Goal: Task Accomplishment & Management: Complete application form

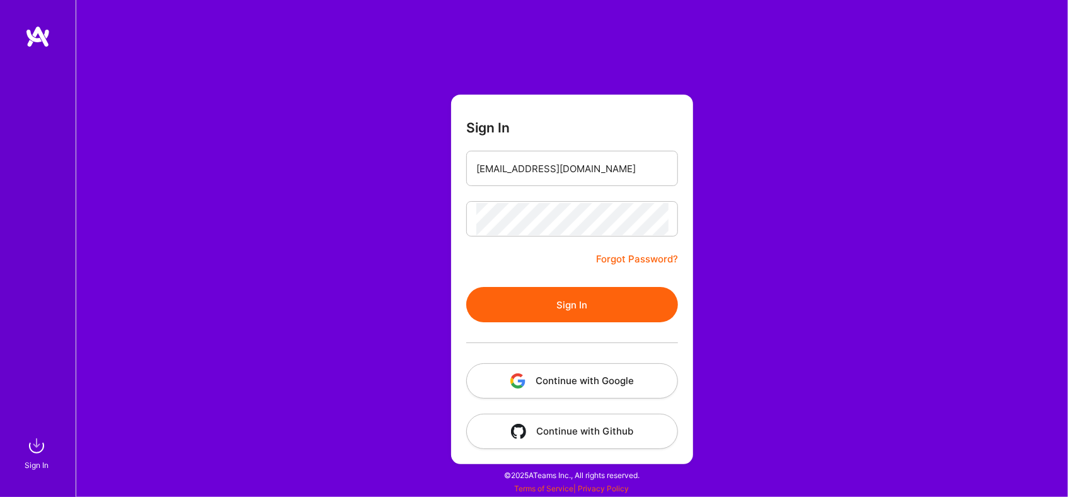
click at [583, 299] on button "Sign In" at bounding box center [572, 304] width 212 height 35
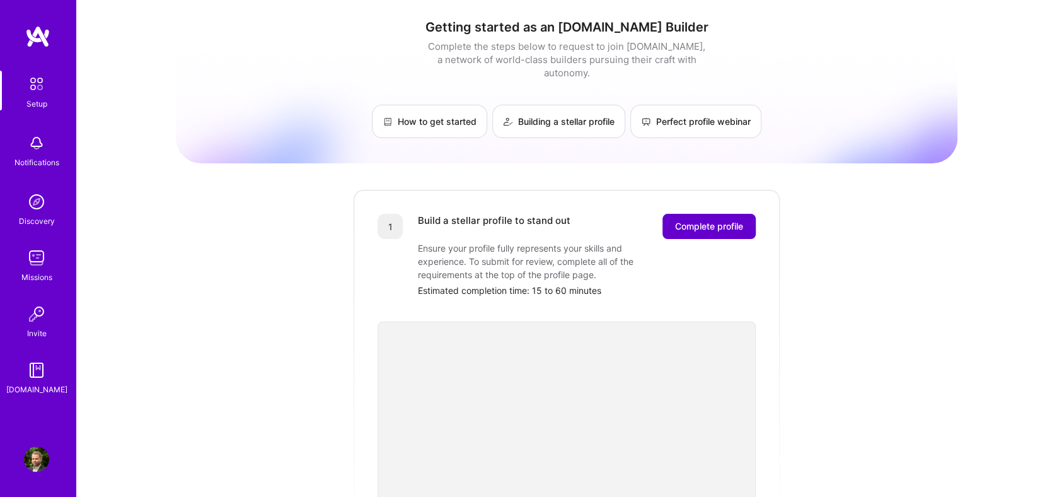
click at [711, 220] on span "Complete profile" at bounding box center [709, 226] width 68 height 13
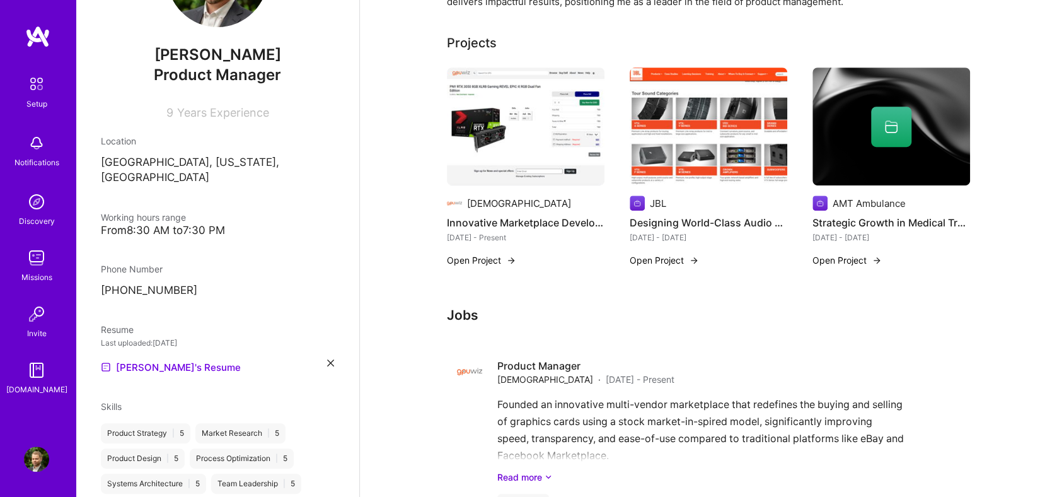
scroll to position [33, 0]
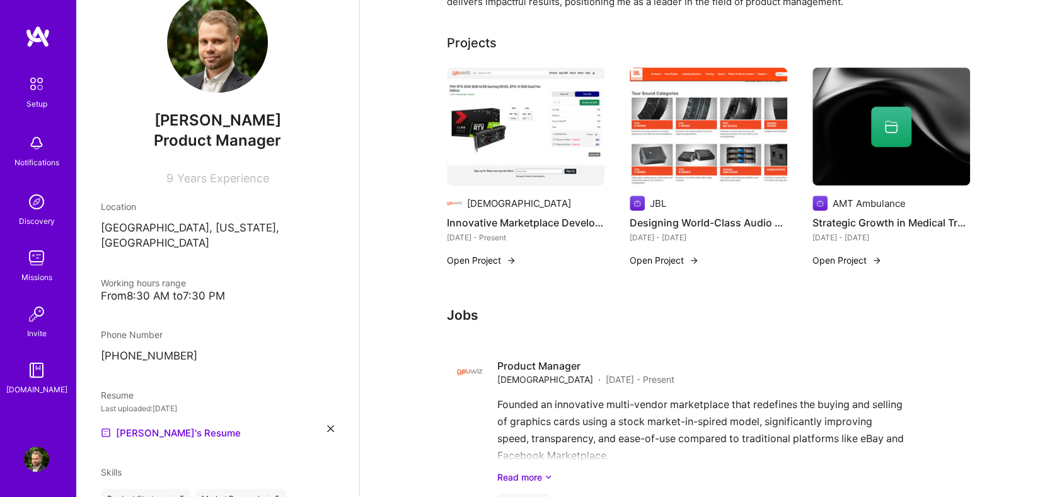
click at [26, 92] on img at bounding box center [36, 84] width 26 height 26
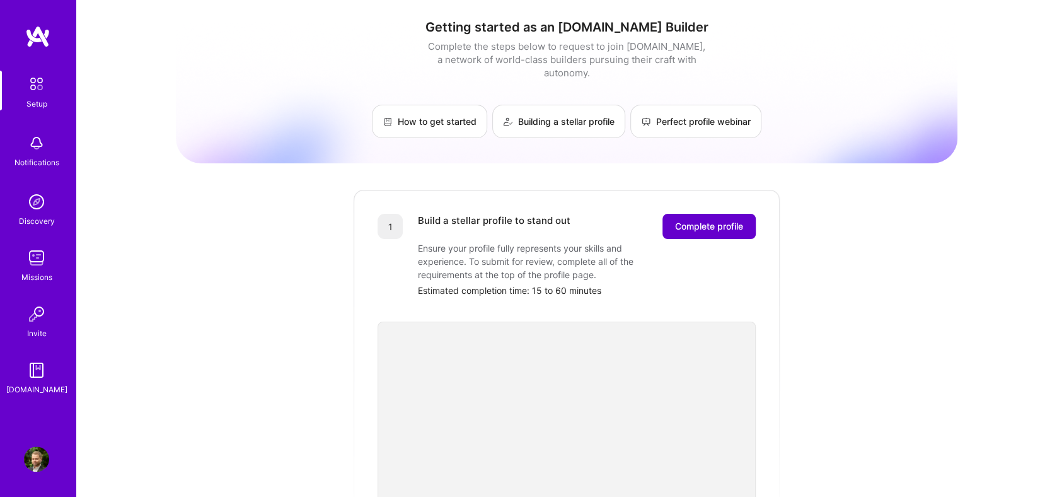
click at [721, 220] on span "Complete profile" at bounding box center [709, 226] width 68 height 13
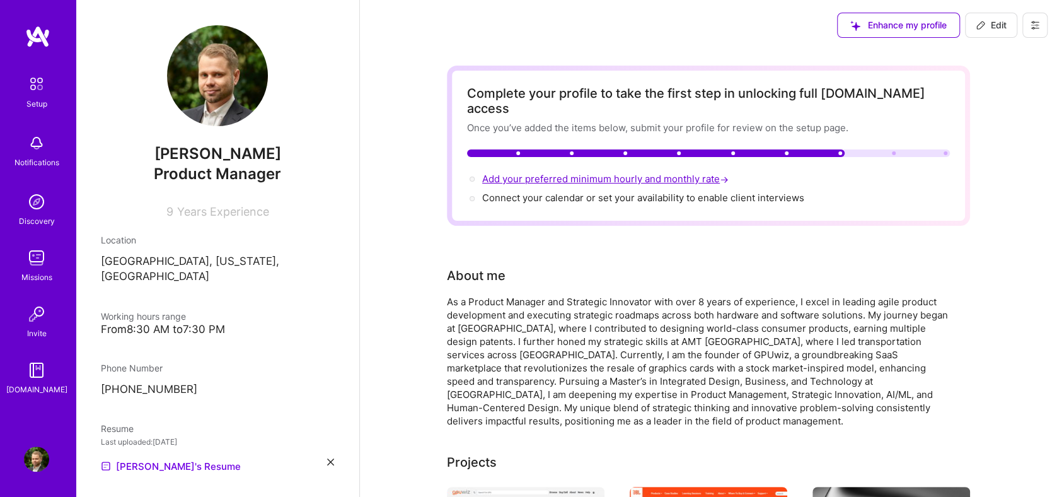
click at [629, 173] on span "Add your preferred minimum hourly and monthly rate →" at bounding box center [606, 179] width 249 height 12
select select "US"
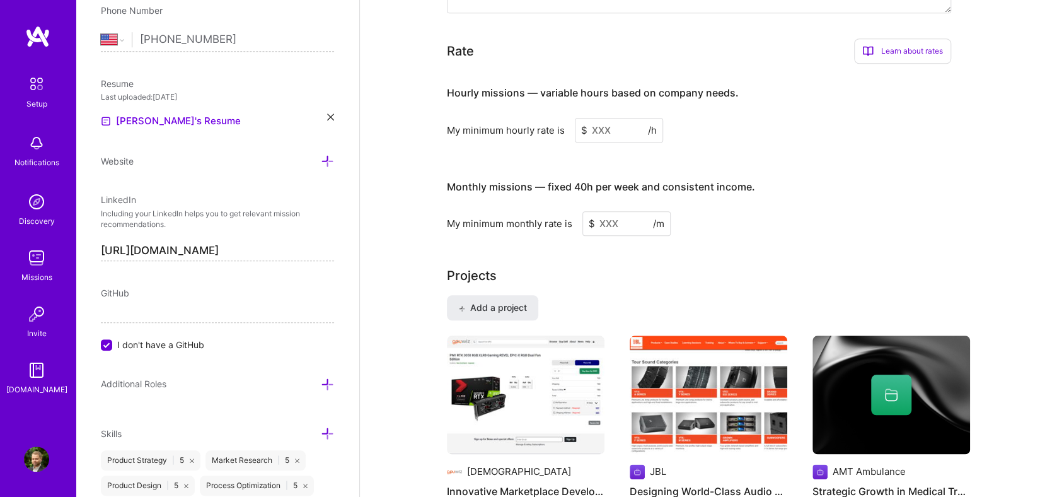
scroll to position [780, 0]
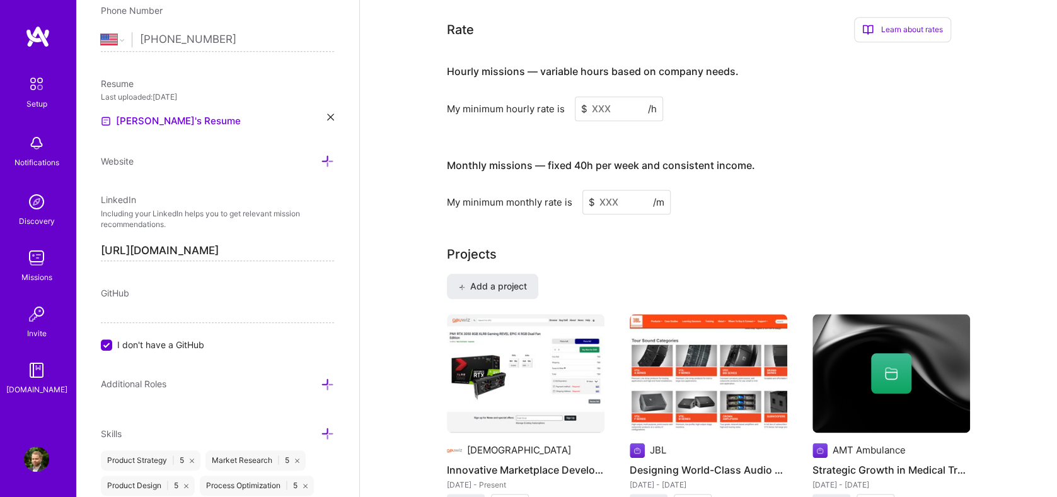
click at [625, 96] on input at bounding box center [619, 108] width 88 height 25
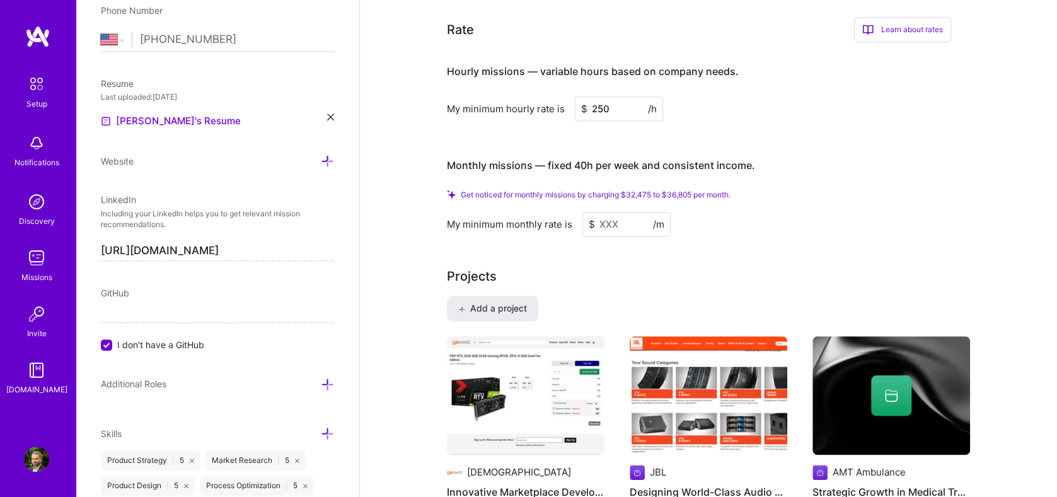
type input "250"
click at [629, 212] on input at bounding box center [626, 224] width 88 height 25
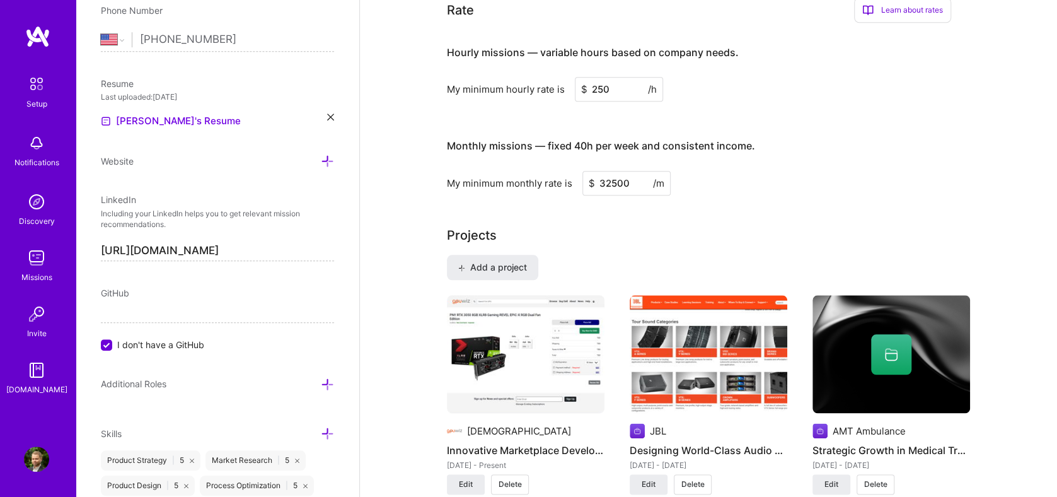
type input "32500"
click at [713, 171] on div "My minimum monthly rate is $ 32500 /m" at bounding box center [699, 183] width 504 height 25
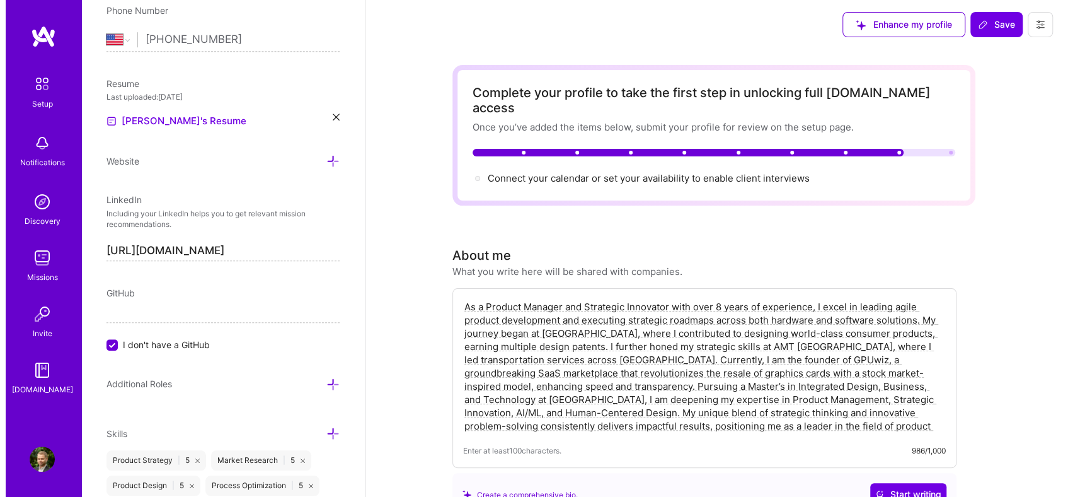
scroll to position [0, 0]
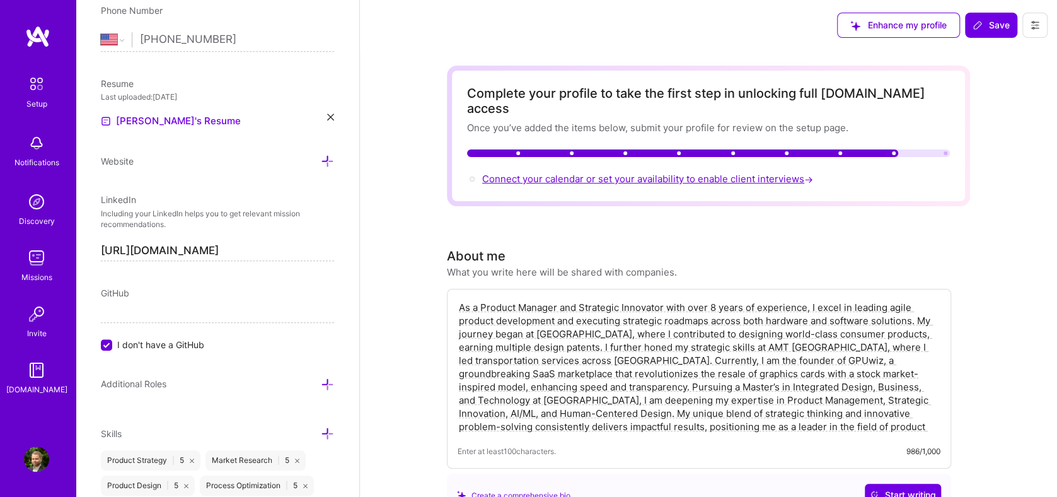
click at [600, 173] on span "Connect your calendar or set your availability to enable client interviews →" at bounding box center [648, 179] width 333 height 12
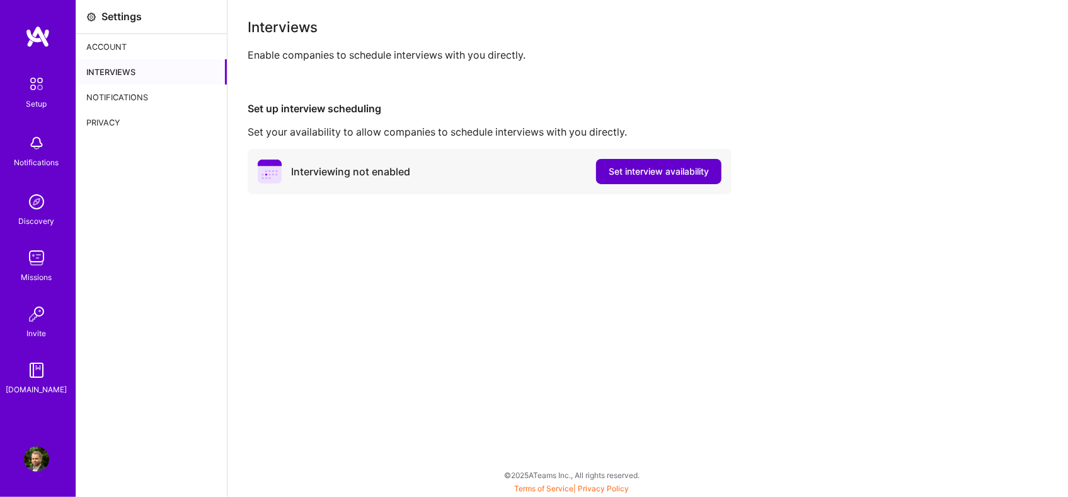
click at [640, 173] on span "Set interview availability" at bounding box center [659, 171] width 100 height 13
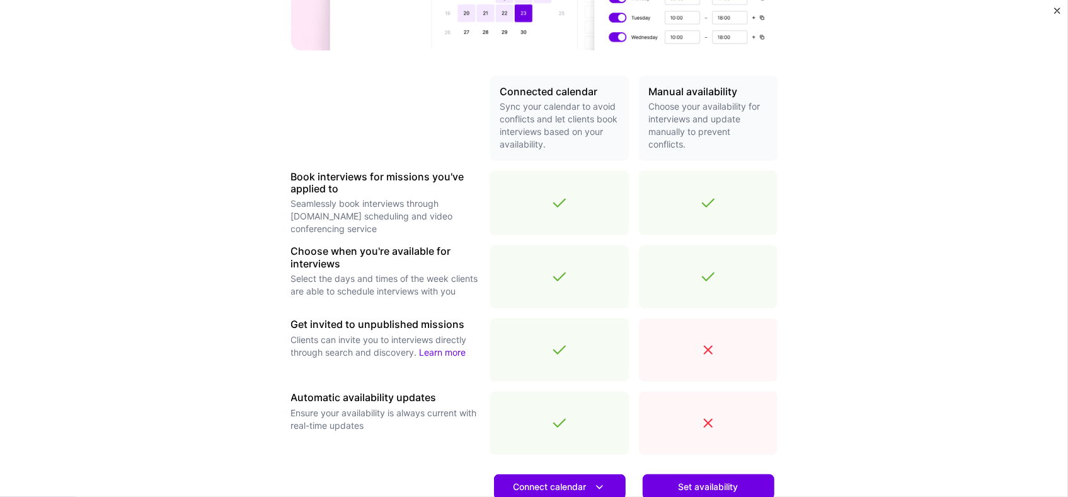
scroll to position [386, 0]
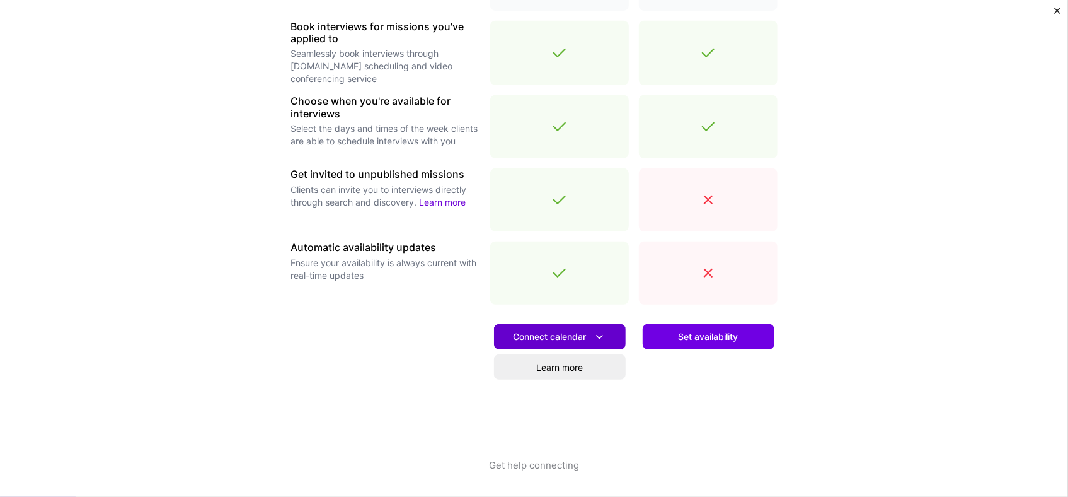
click at [566, 335] on span "Connect calendar" at bounding box center [560, 336] width 93 height 13
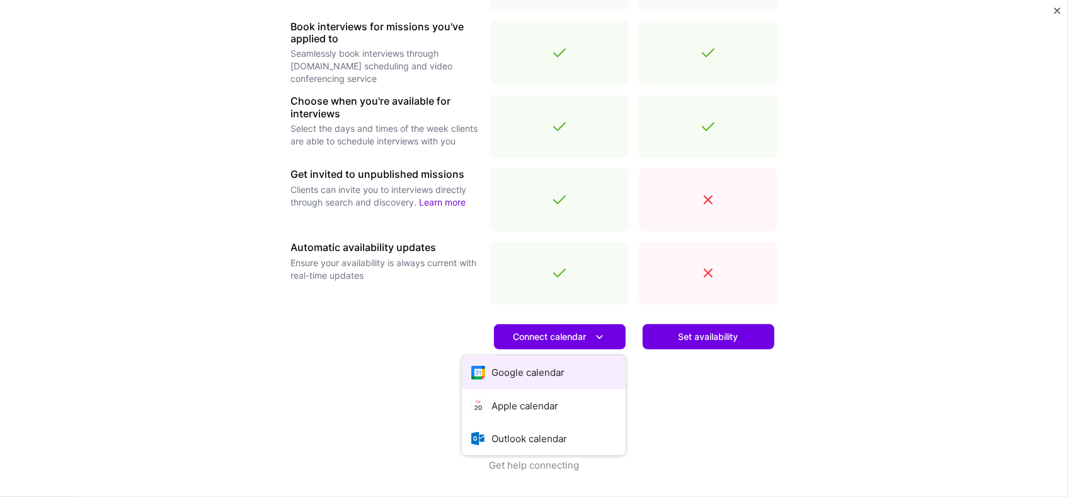
click at [543, 372] on button "Google calendar" at bounding box center [544, 371] width 164 height 33
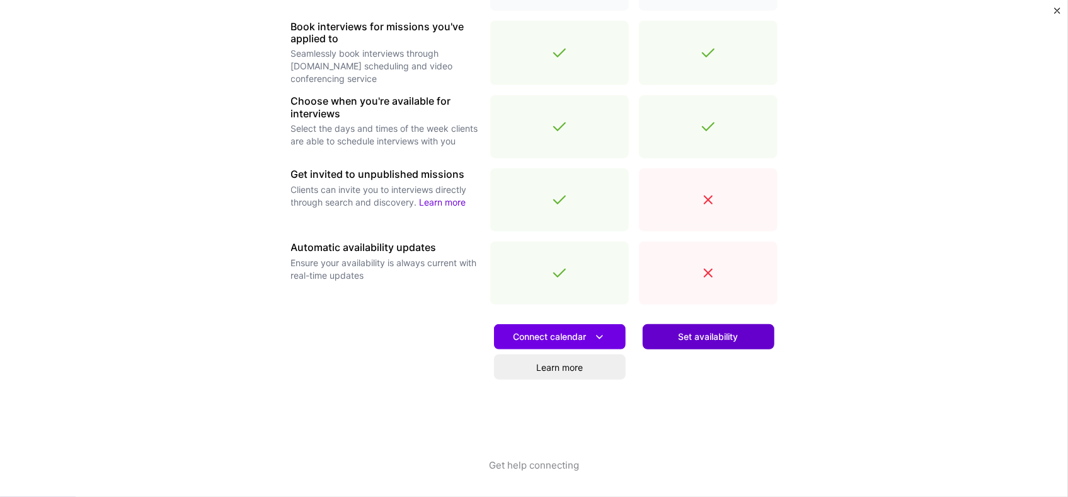
click at [720, 338] on span "Set availability" at bounding box center [709, 336] width 60 height 13
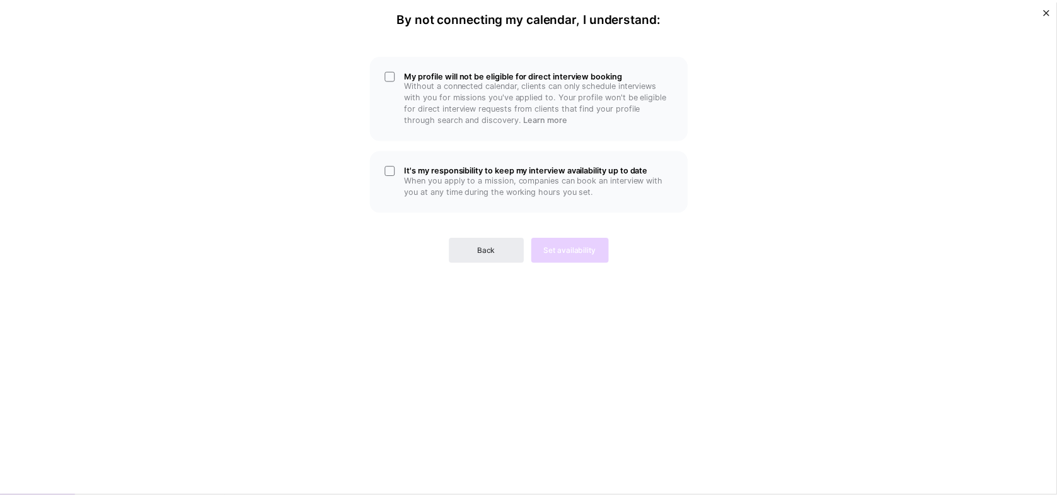
scroll to position [0, 0]
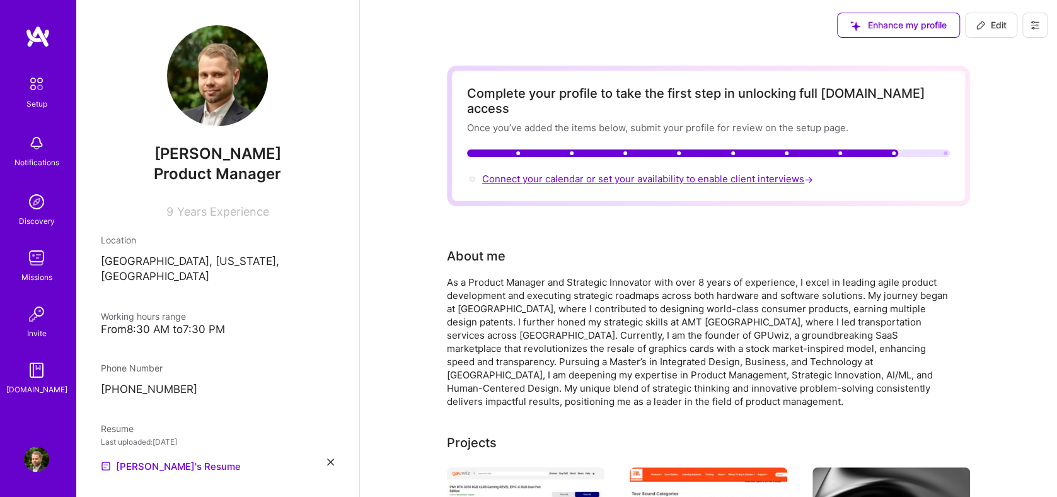
click at [672, 173] on span "Connect your calendar or set your availability to enable client interviews →" at bounding box center [648, 179] width 333 height 12
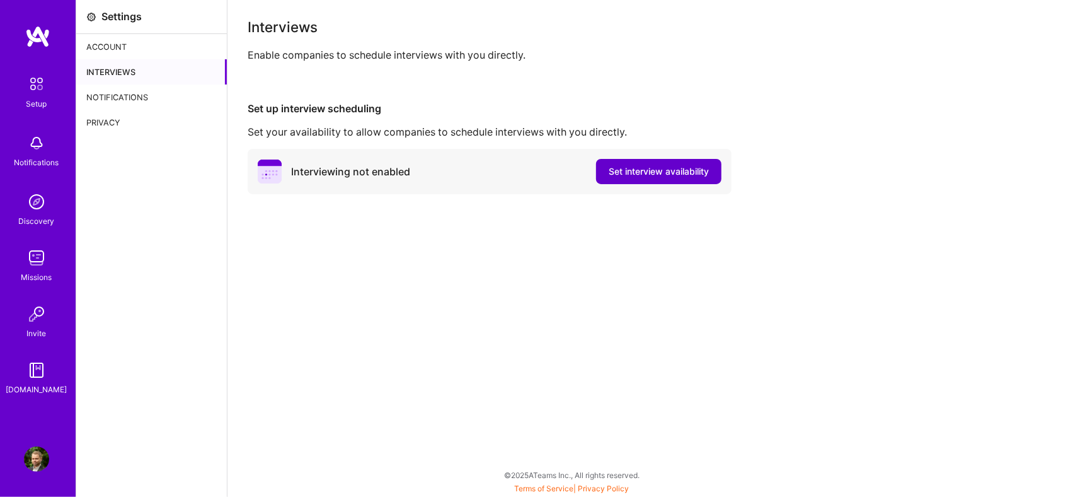
click at [637, 170] on span "Set interview availability" at bounding box center [659, 171] width 100 height 13
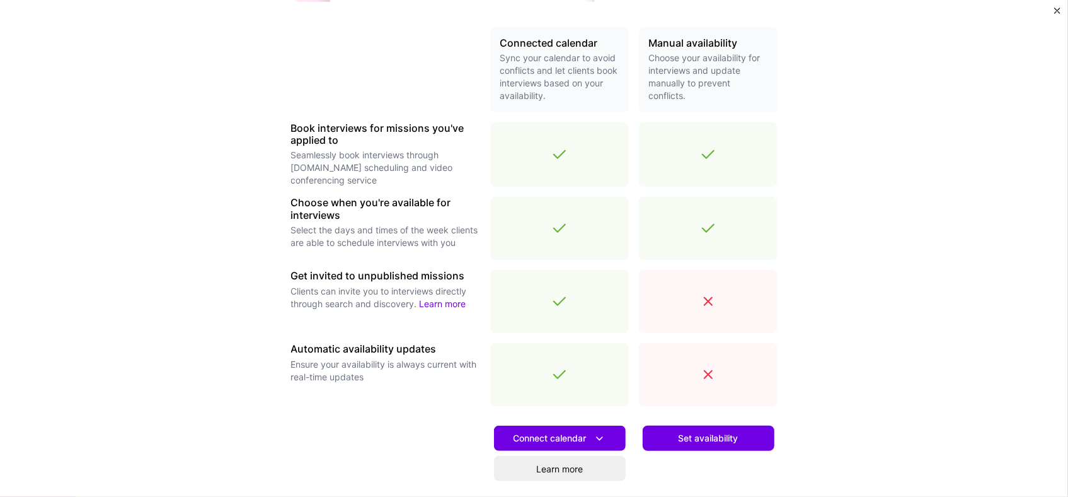
scroll to position [315, 0]
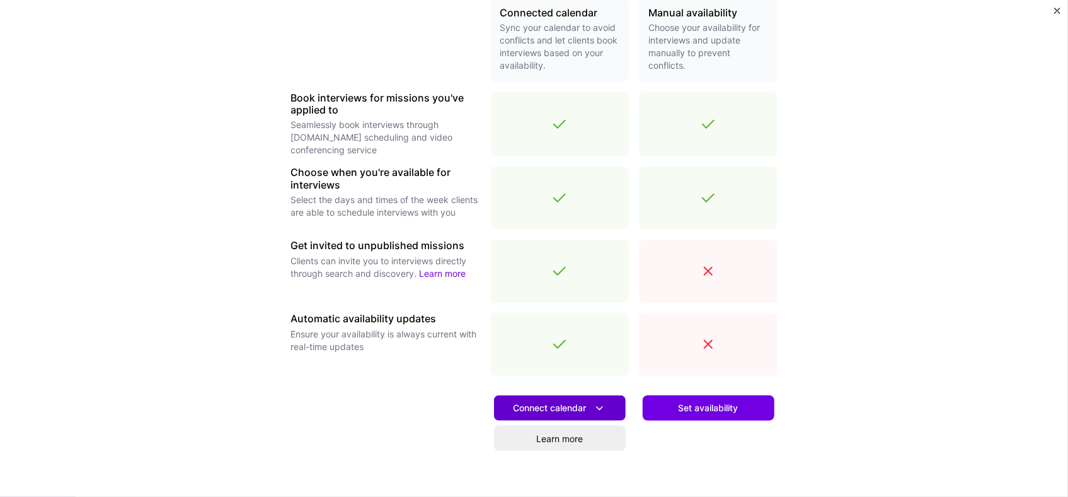
click at [554, 403] on span "Connect calendar" at bounding box center [560, 407] width 93 height 13
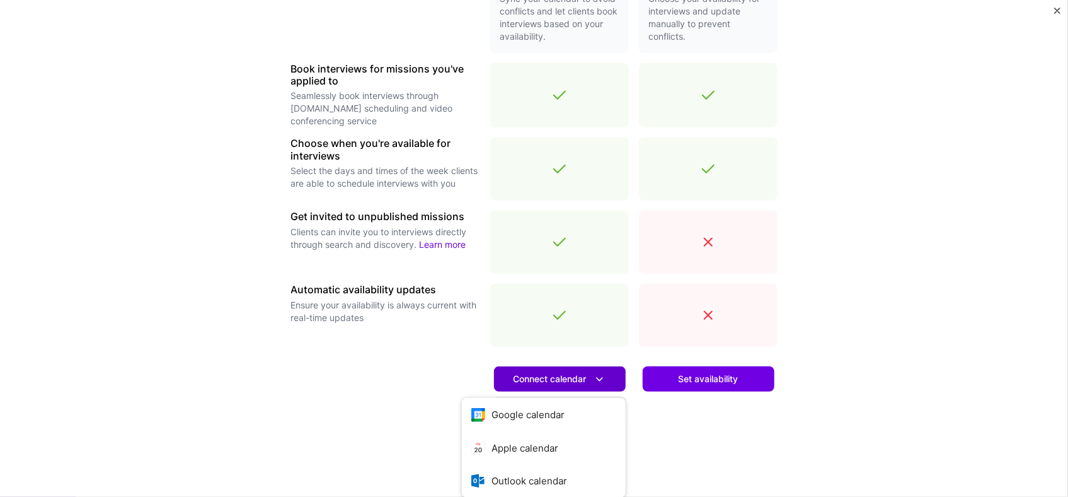
scroll to position [386, 0]
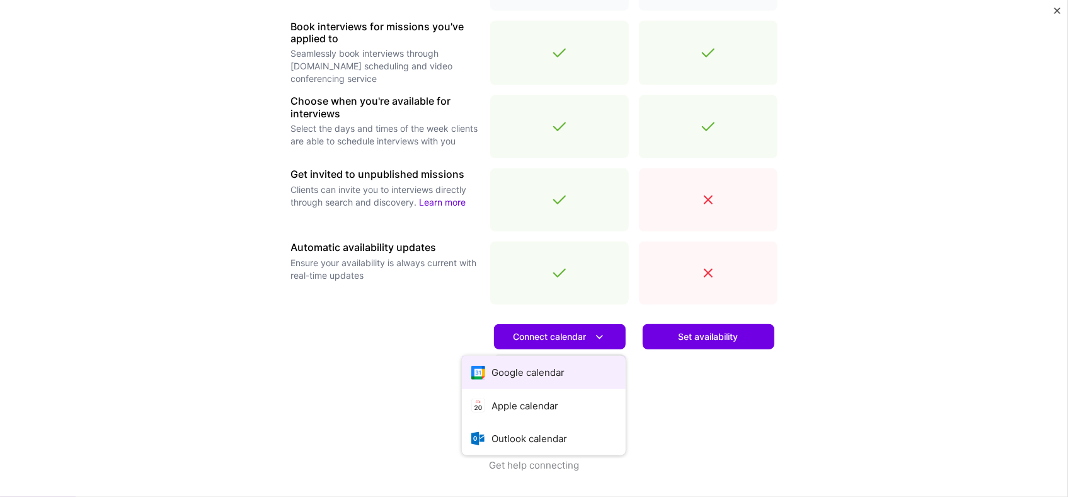
click at [534, 374] on button "Google calendar" at bounding box center [544, 371] width 164 height 33
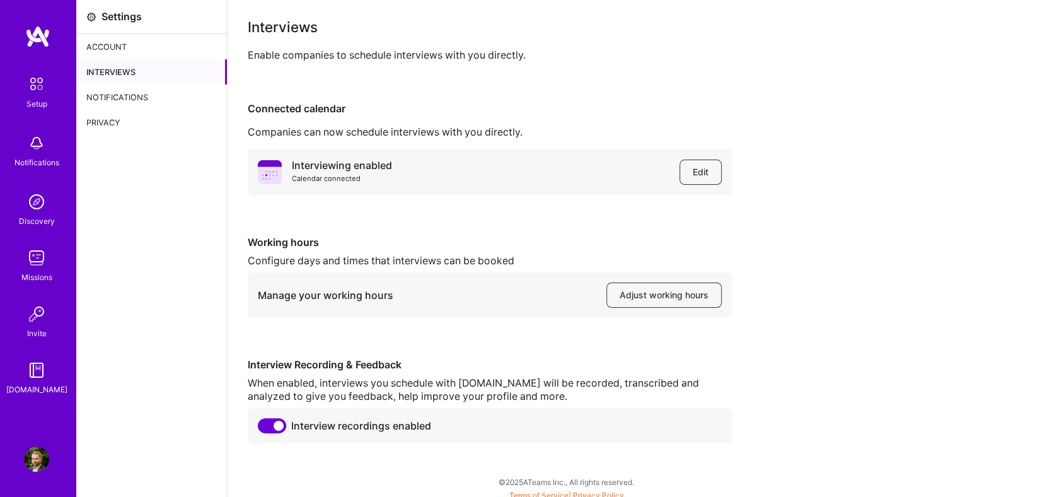
click at [115, 42] on div "Account" at bounding box center [151, 46] width 151 height 25
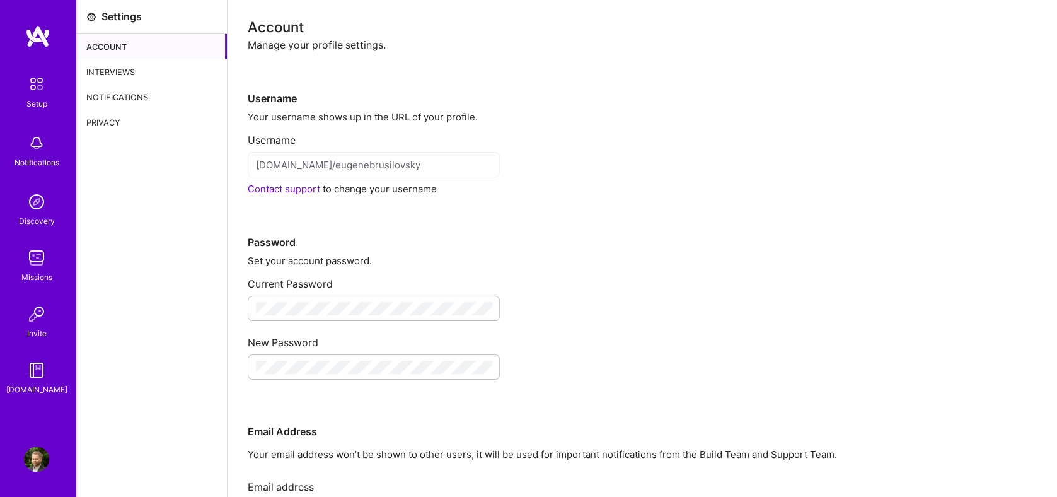
click at [33, 25] on img at bounding box center [37, 36] width 25 height 23
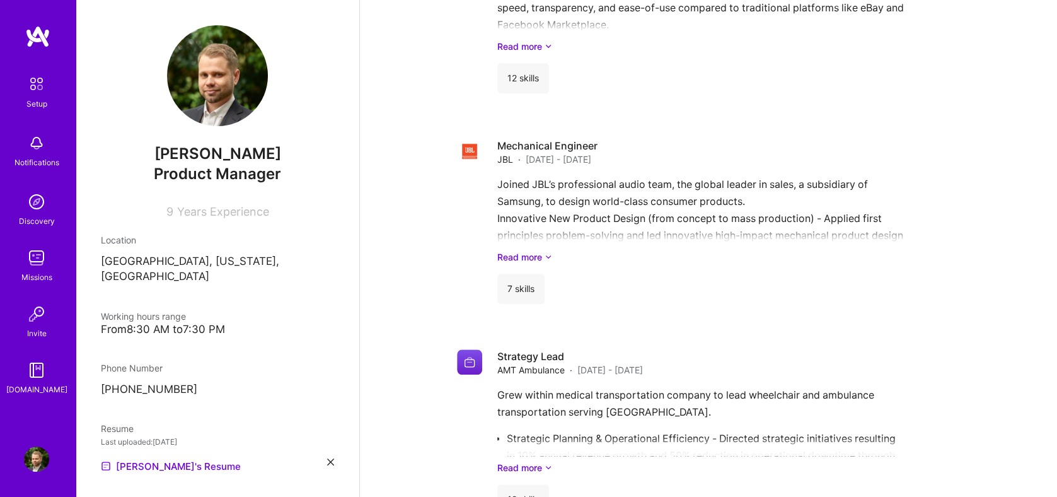
scroll to position [845, 0]
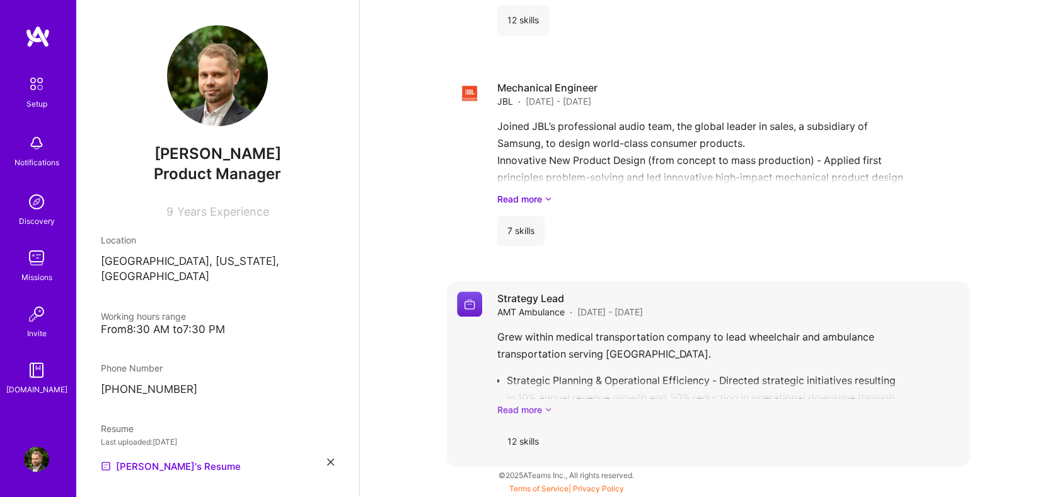
click at [522, 408] on link "Read more" at bounding box center [728, 409] width 463 height 13
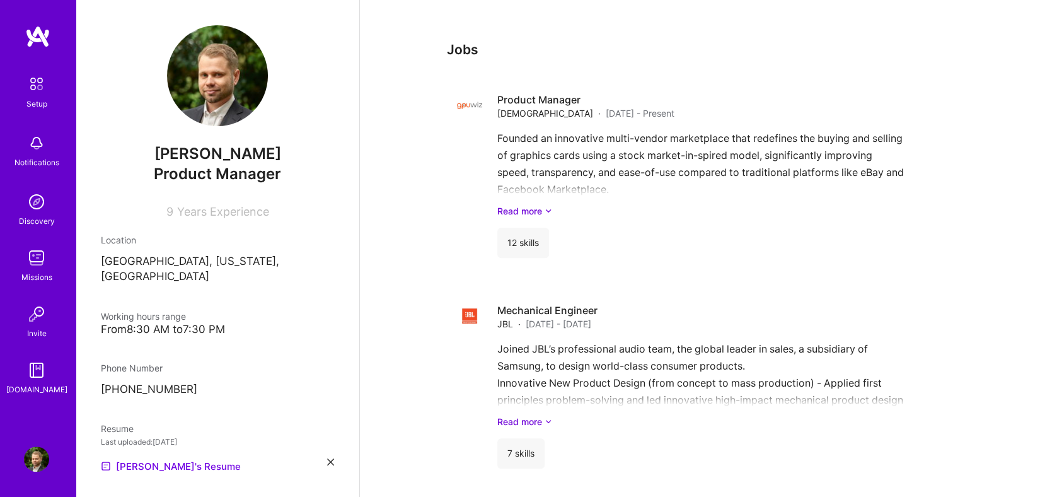
scroll to position [620, 0]
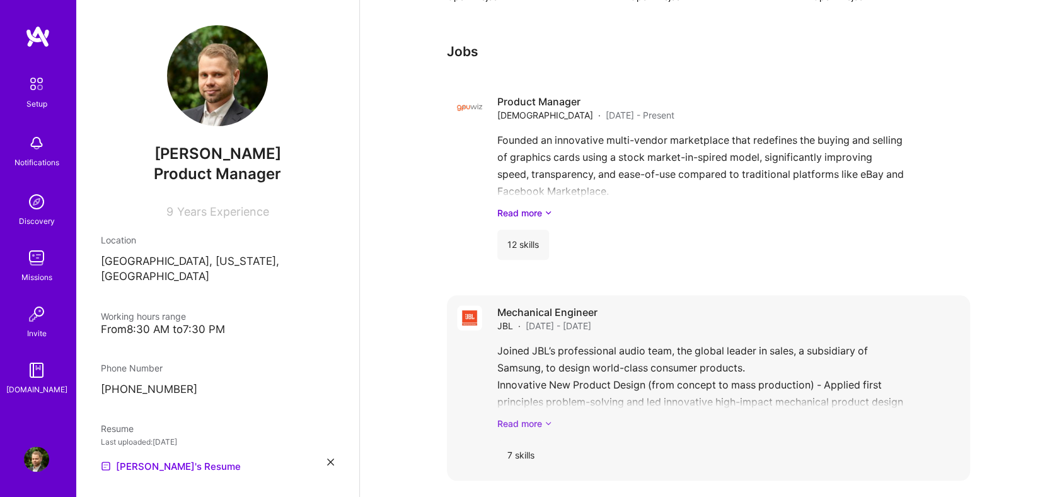
click at [517, 417] on link "Read more" at bounding box center [728, 423] width 463 height 13
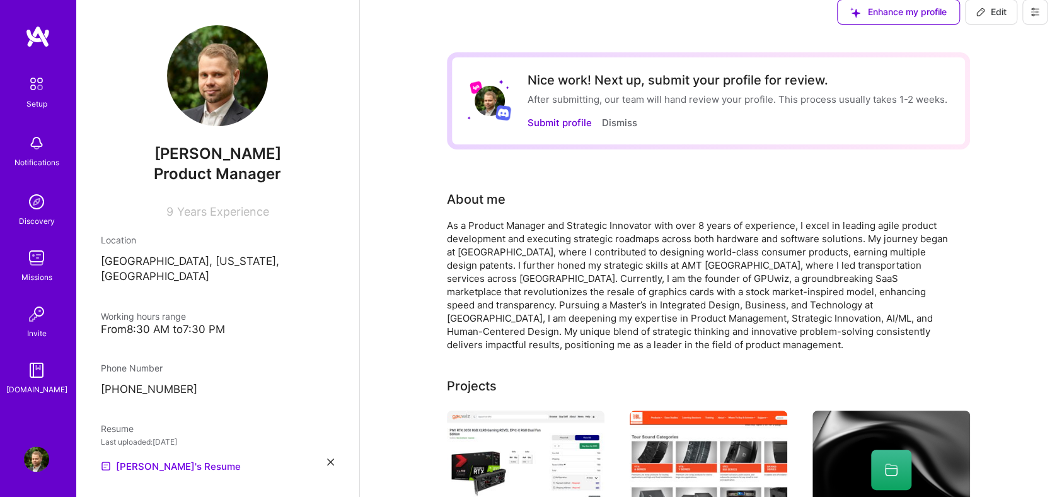
scroll to position [0, 0]
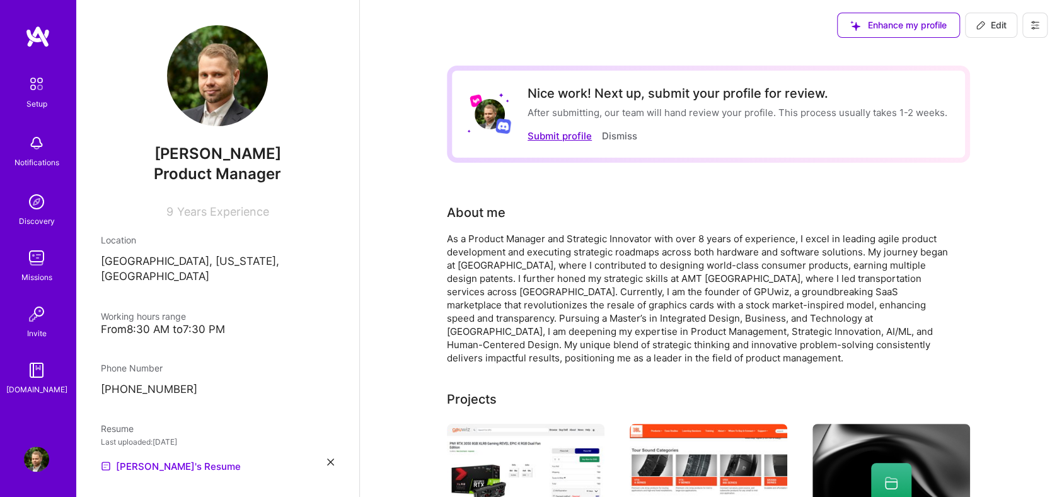
click at [562, 136] on button "Submit profile" at bounding box center [560, 135] width 64 height 13
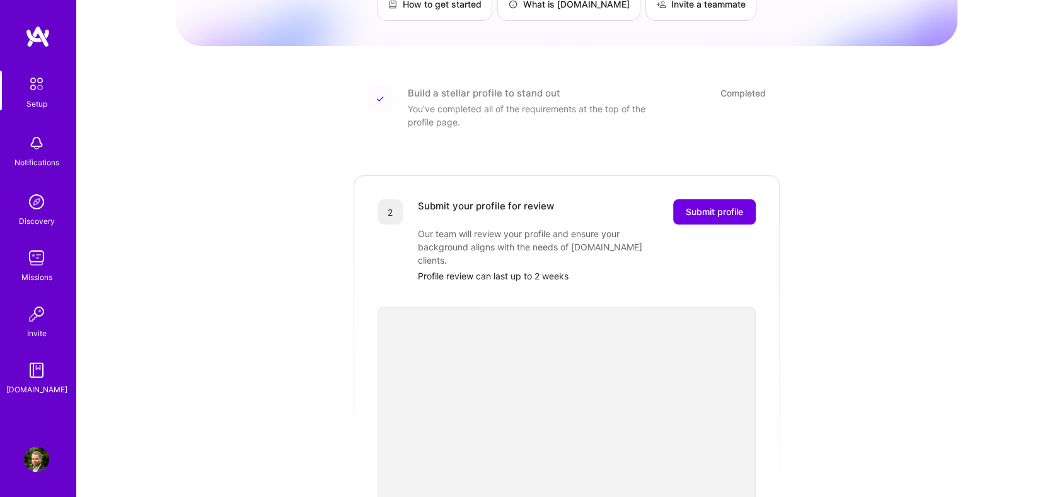
scroll to position [158, 0]
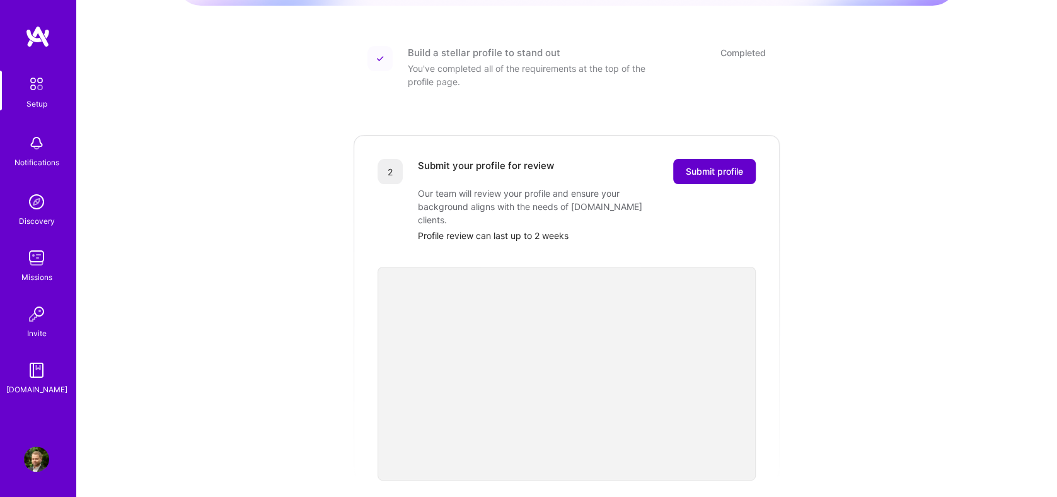
click at [730, 165] on span "Submit profile" at bounding box center [714, 171] width 57 height 13
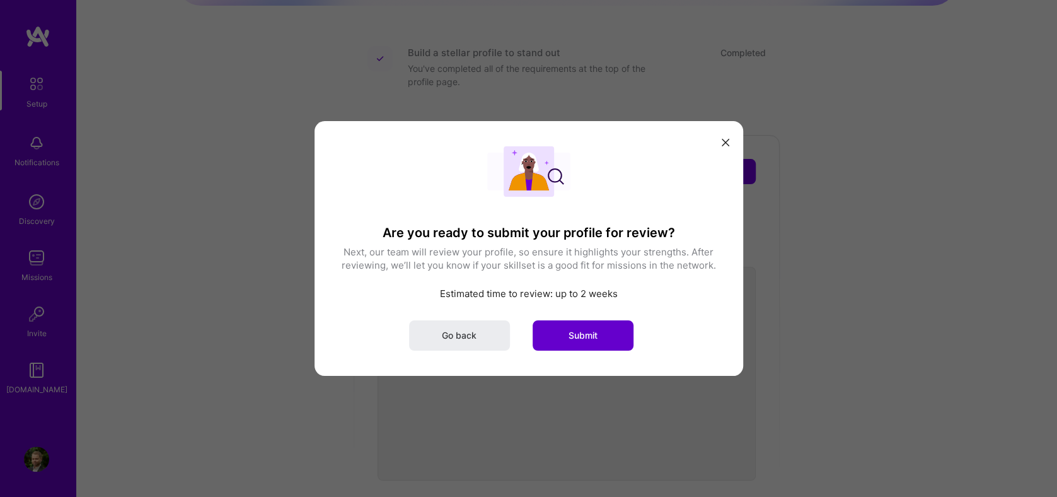
click at [582, 335] on span "Submit" at bounding box center [582, 335] width 29 height 13
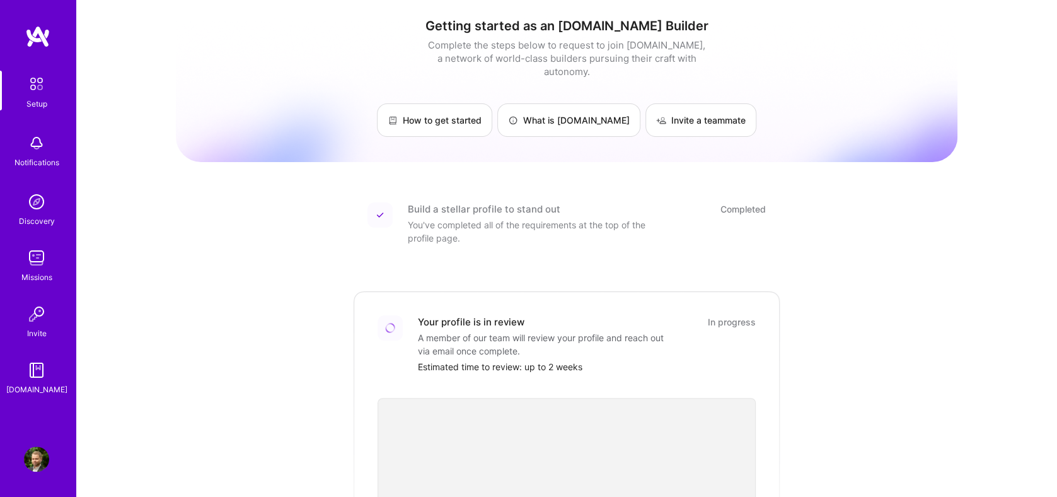
scroll to position [0, 0]
click at [33, 36] on img at bounding box center [37, 36] width 25 height 23
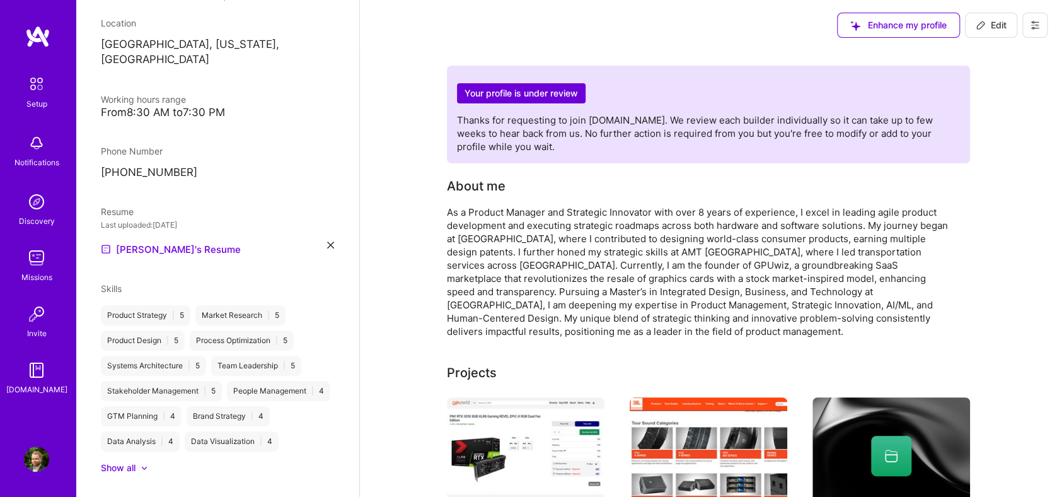
scroll to position [349, 0]
